Goal: Task Accomplishment & Management: Complete application form

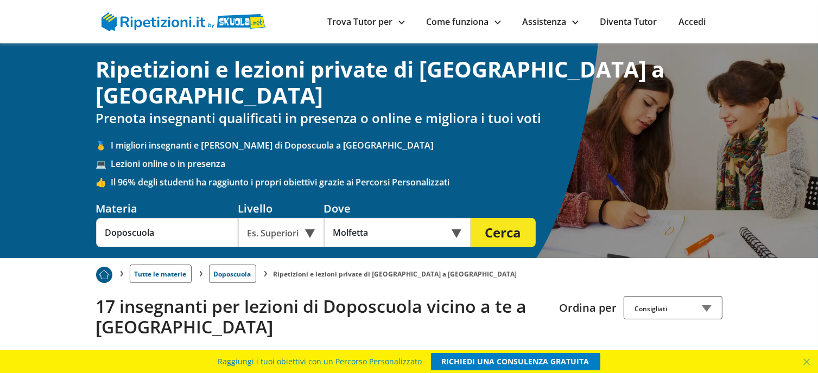
click at [621, 21] on link "Diventa Tutor" at bounding box center [628, 22] width 57 height 12
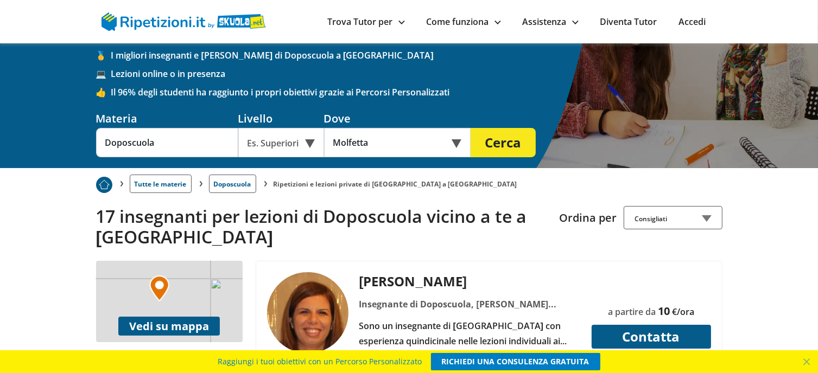
click at [310, 128] on div "Es. Superiori" at bounding box center [281, 142] width 86 height 29
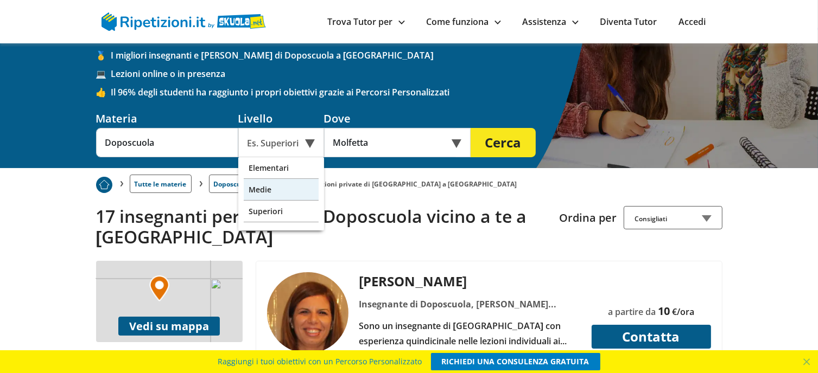
click at [283, 179] on div "Medie" at bounding box center [281, 190] width 75 height 22
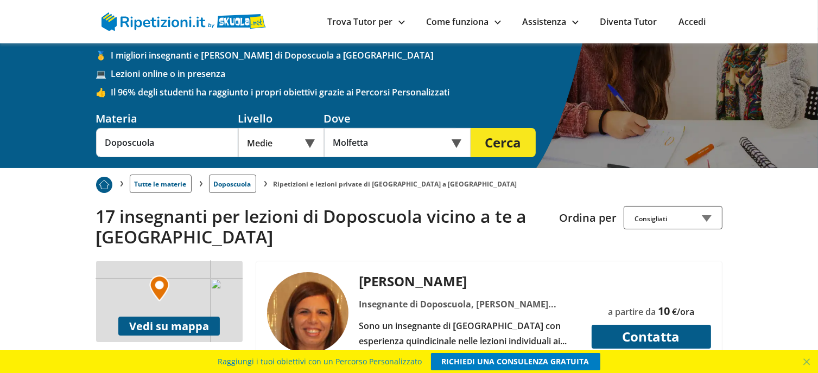
click at [507, 128] on button "Cerca" at bounding box center [503, 142] width 65 height 29
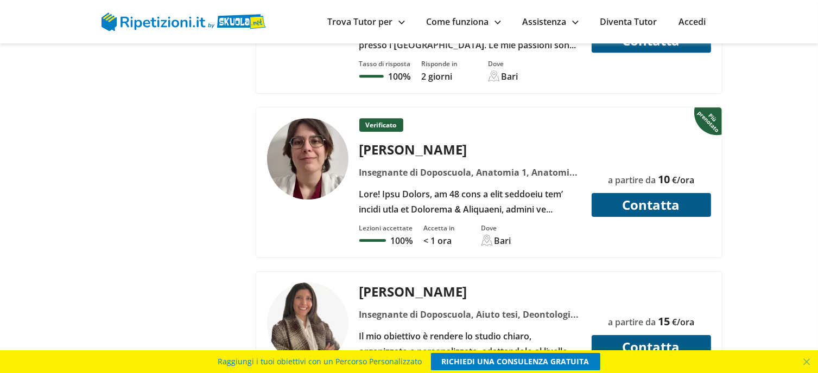
scroll to position [3257, 0]
